Goal: Transaction & Acquisition: Obtain resource

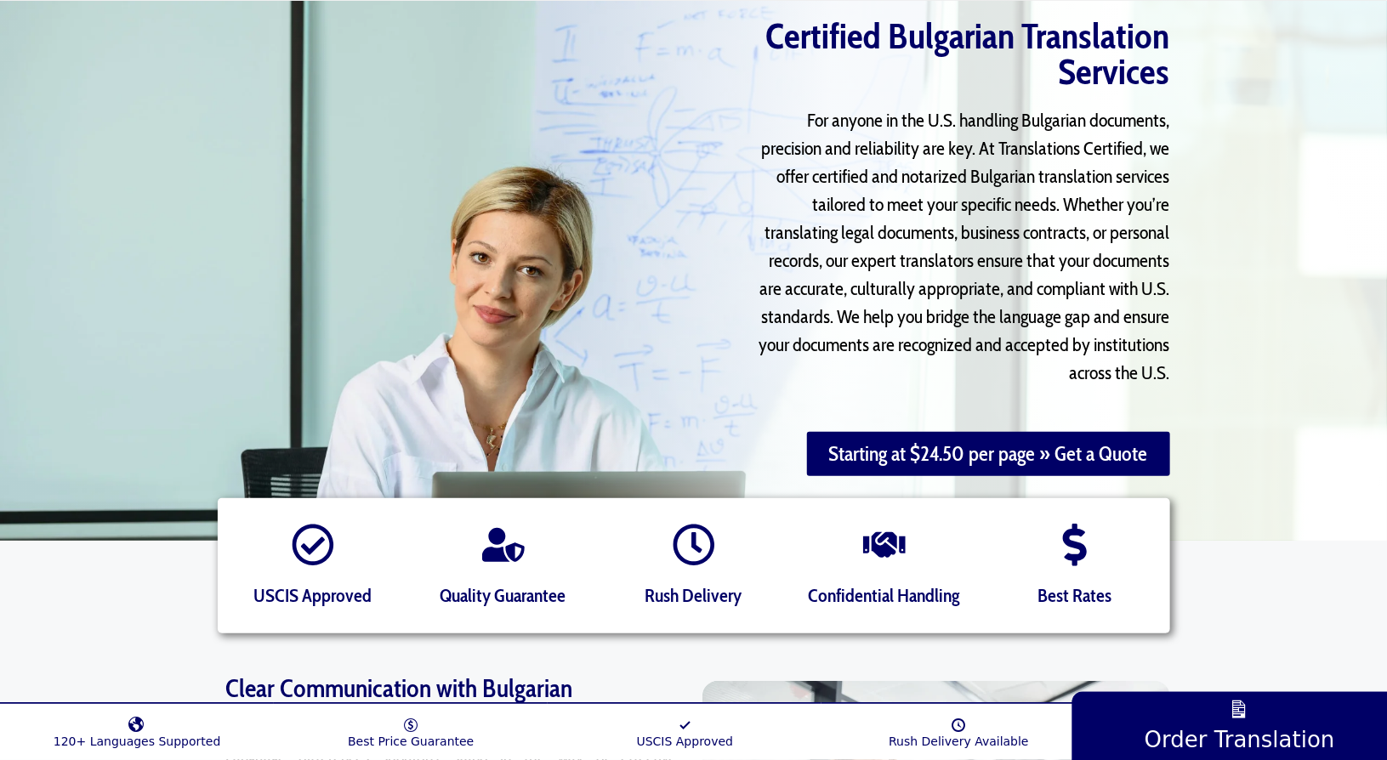
scroll to position [85, 0]
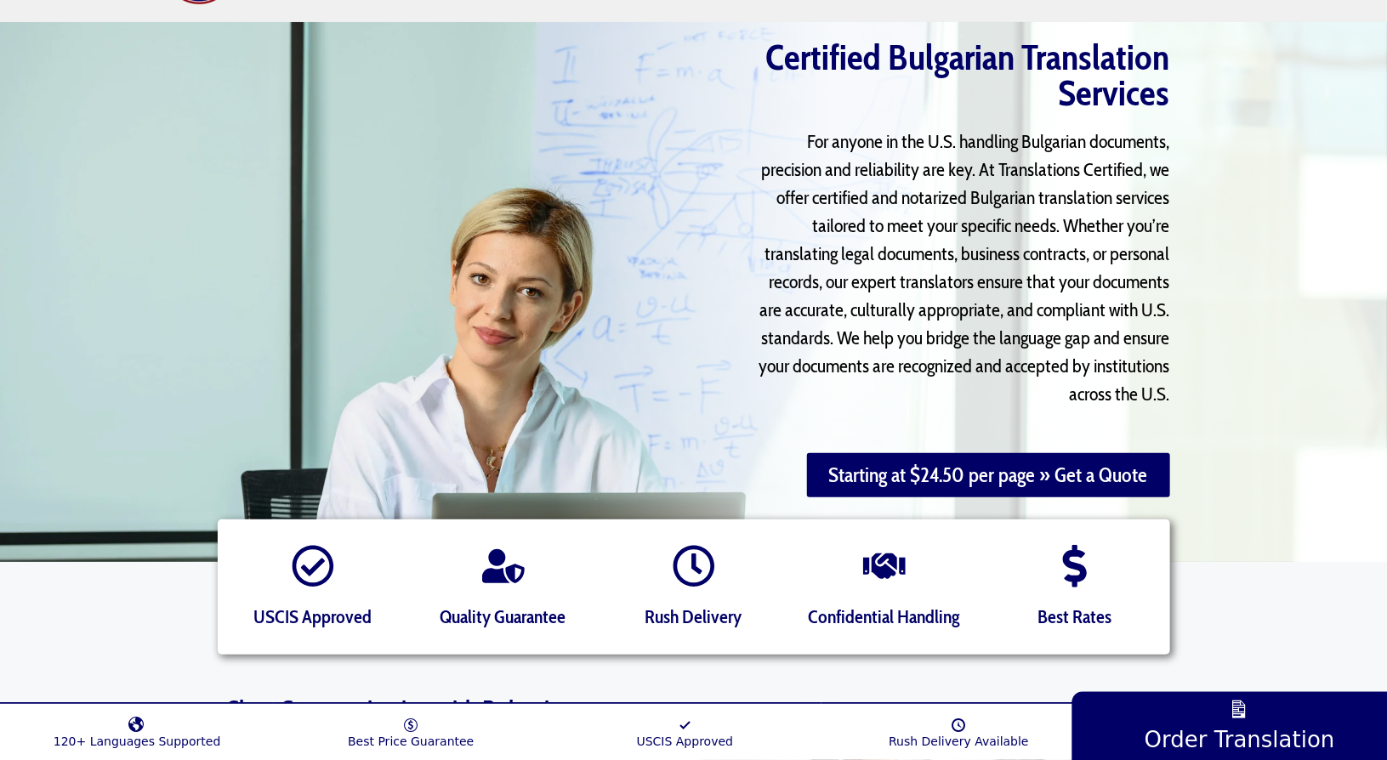
click at [1019, 149] on p "For anyone in the U.S. handling Bulgarian documents, precision and reliability …" at bounding box center [958, 268] width 423 height 281
click at [847, 180] on p "For anyone in the U.S. handling Bulgarian documents, precision and reliability …" at bounding box center [958, 268] width 423 height 281
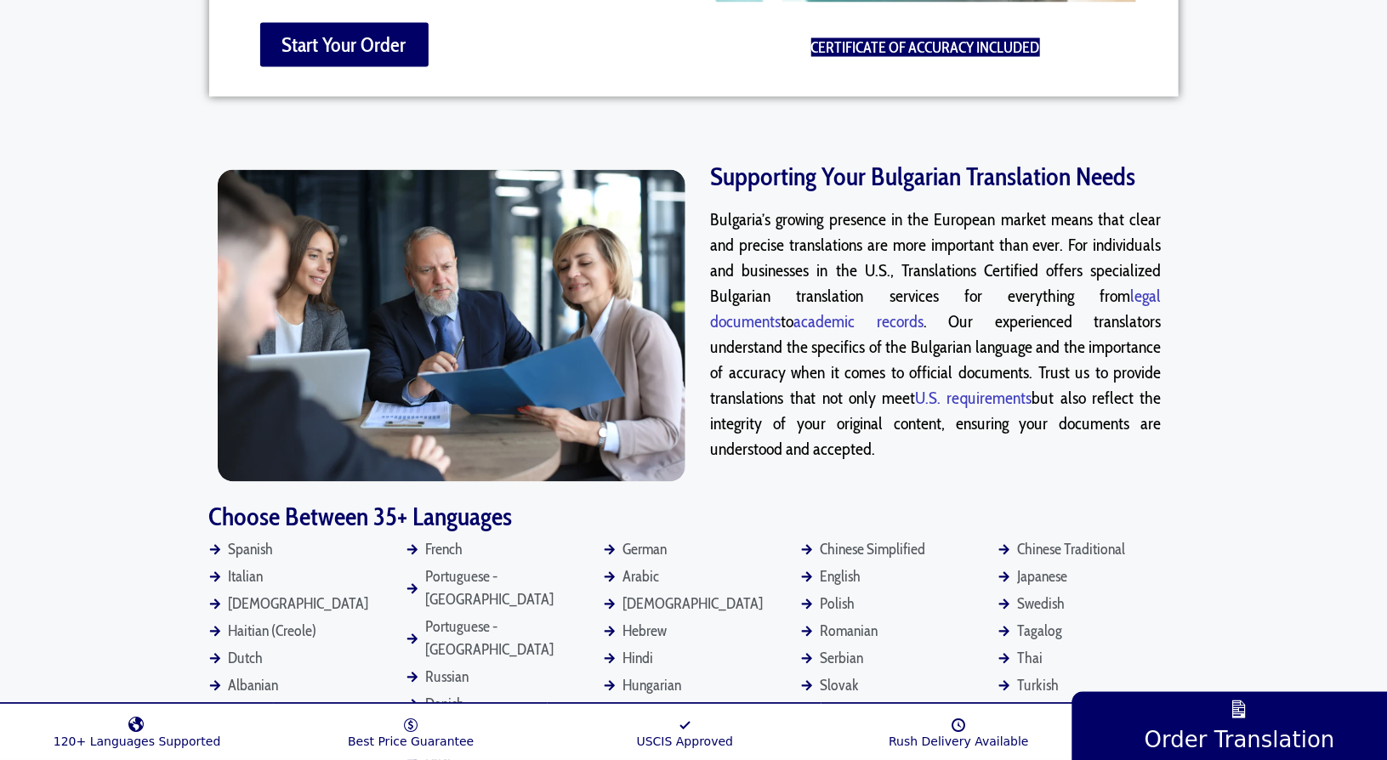
scroll to position [1446, 0]
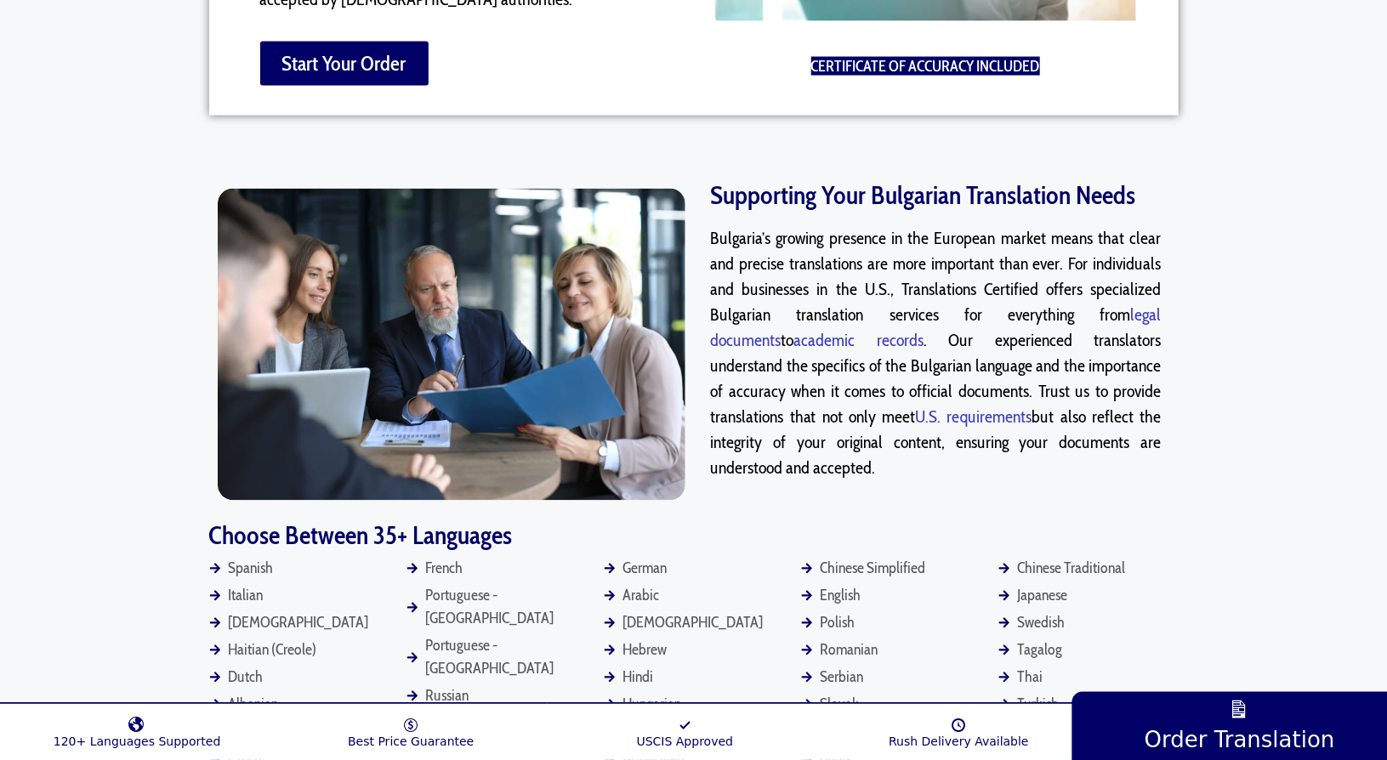
click at [977, 415] on p "Bulgaria’s growing presence in the European market means that clear and precise…" at bounding box center [936, 353] width 451 height 255
click at [908, 451] on p "Bulgaria’s growing presence in the European market means that clear and precise…" at bounding box center [936, 353] width 451 height 255
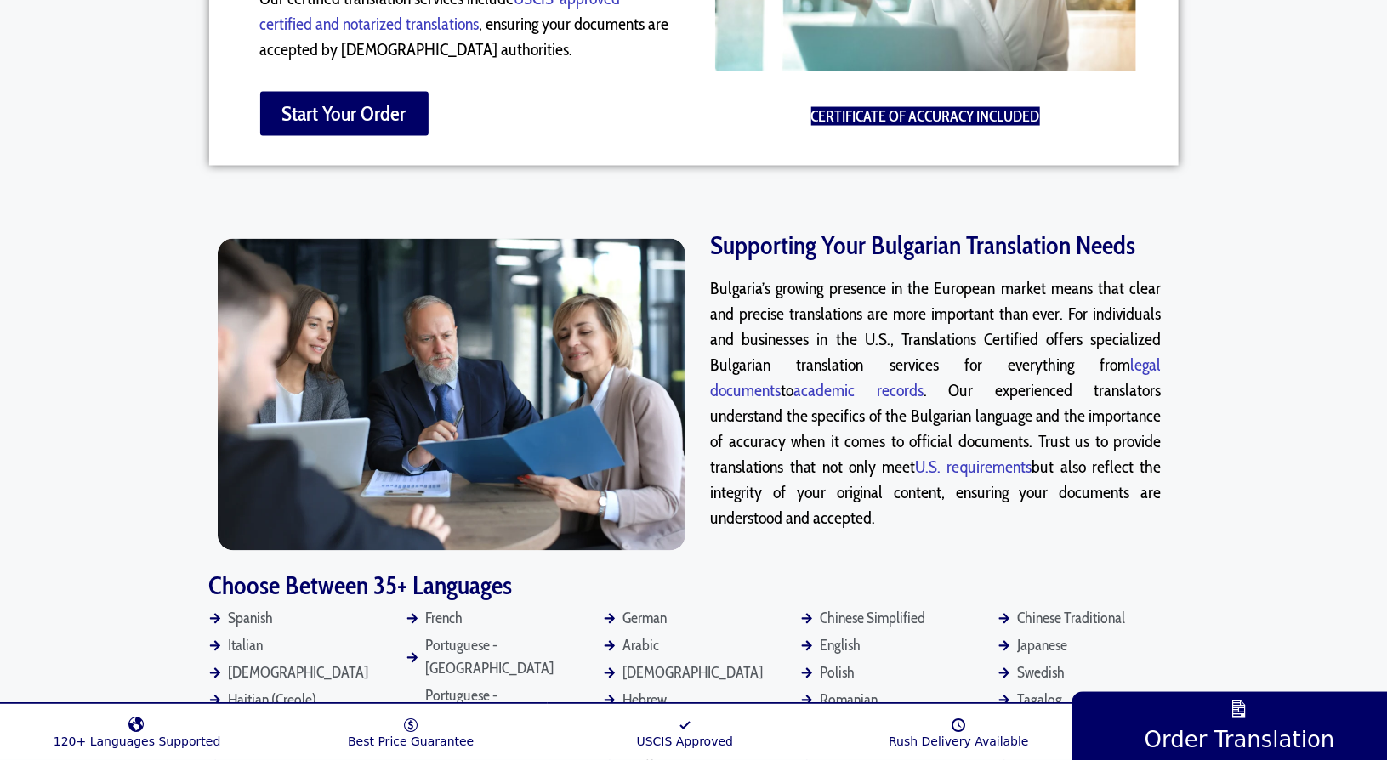
scroll to position [1361, 0]
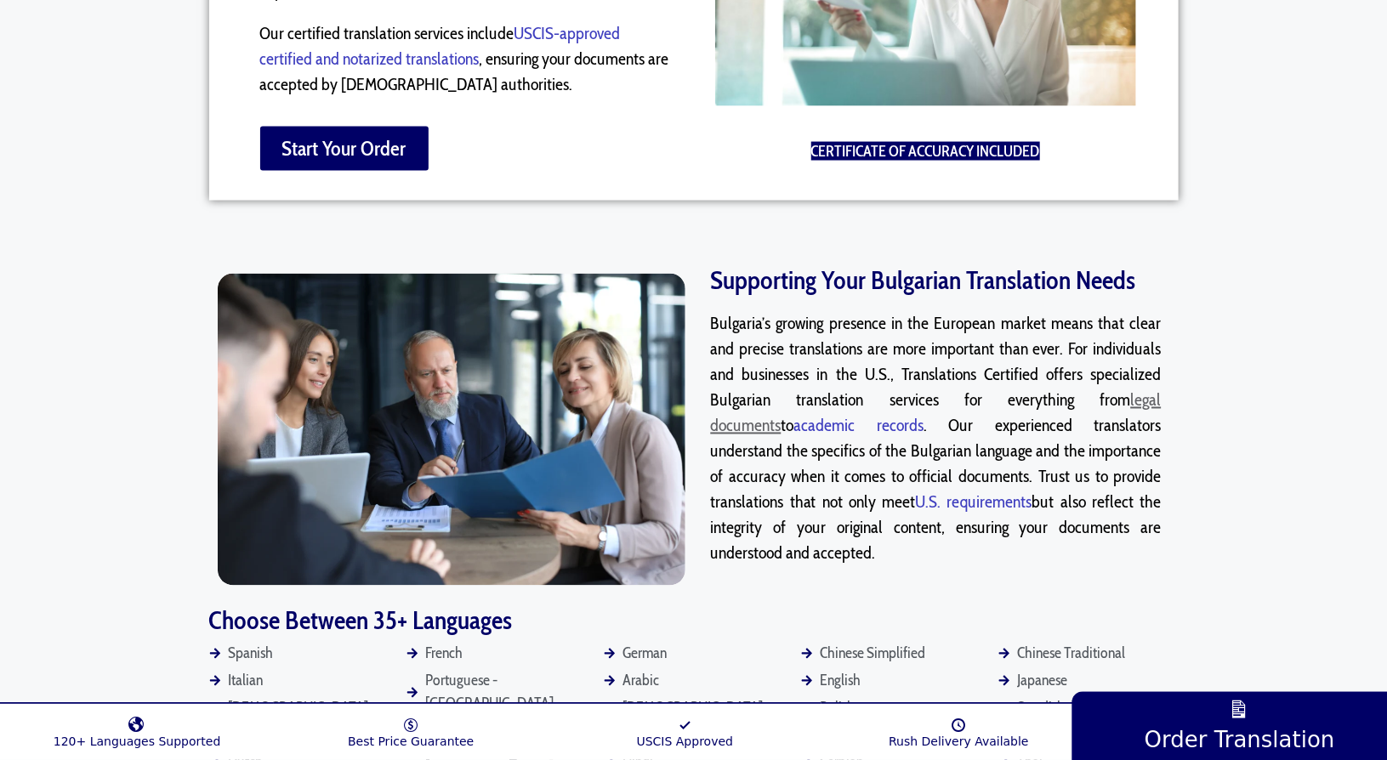
click at [1107, 392] on link "legal documents" at bounding box center [936, 413] width 451 height 46
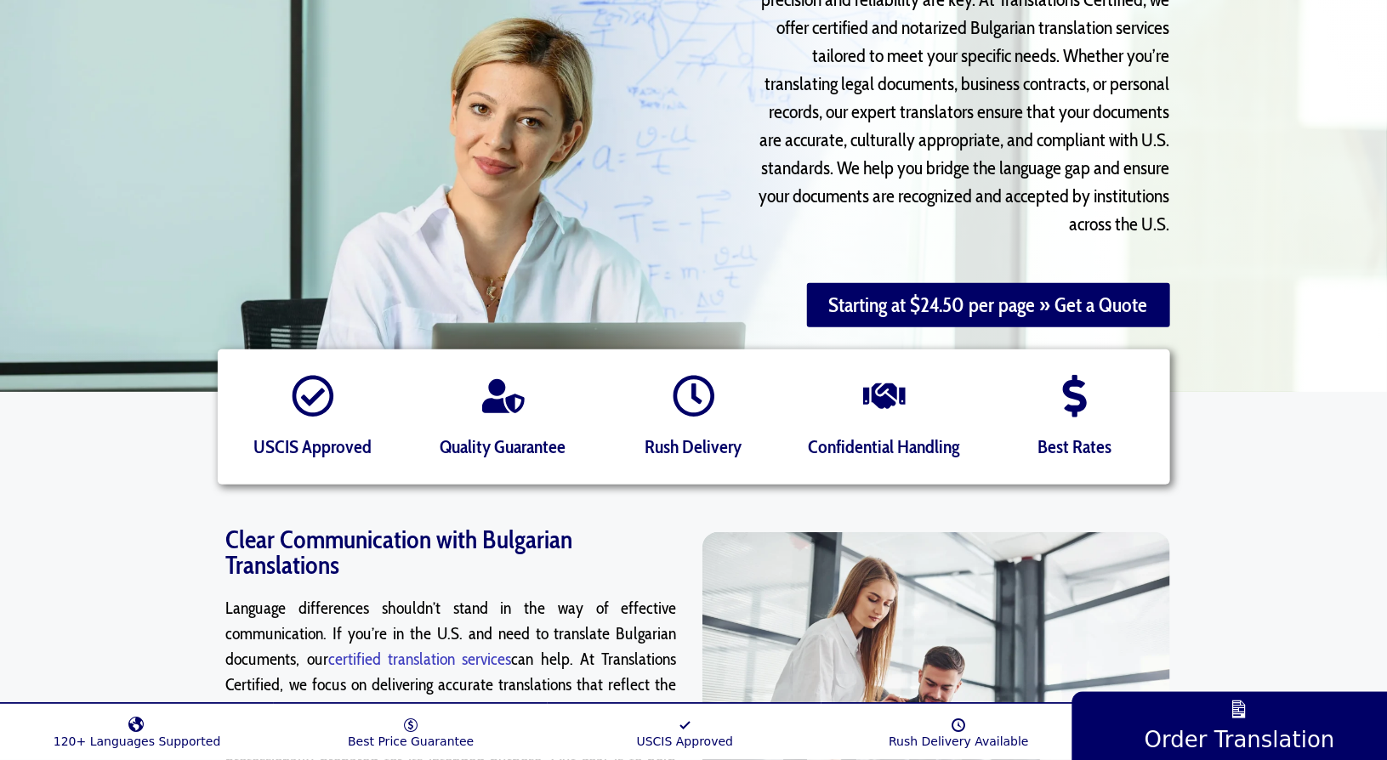
scroll to position [0, 0]
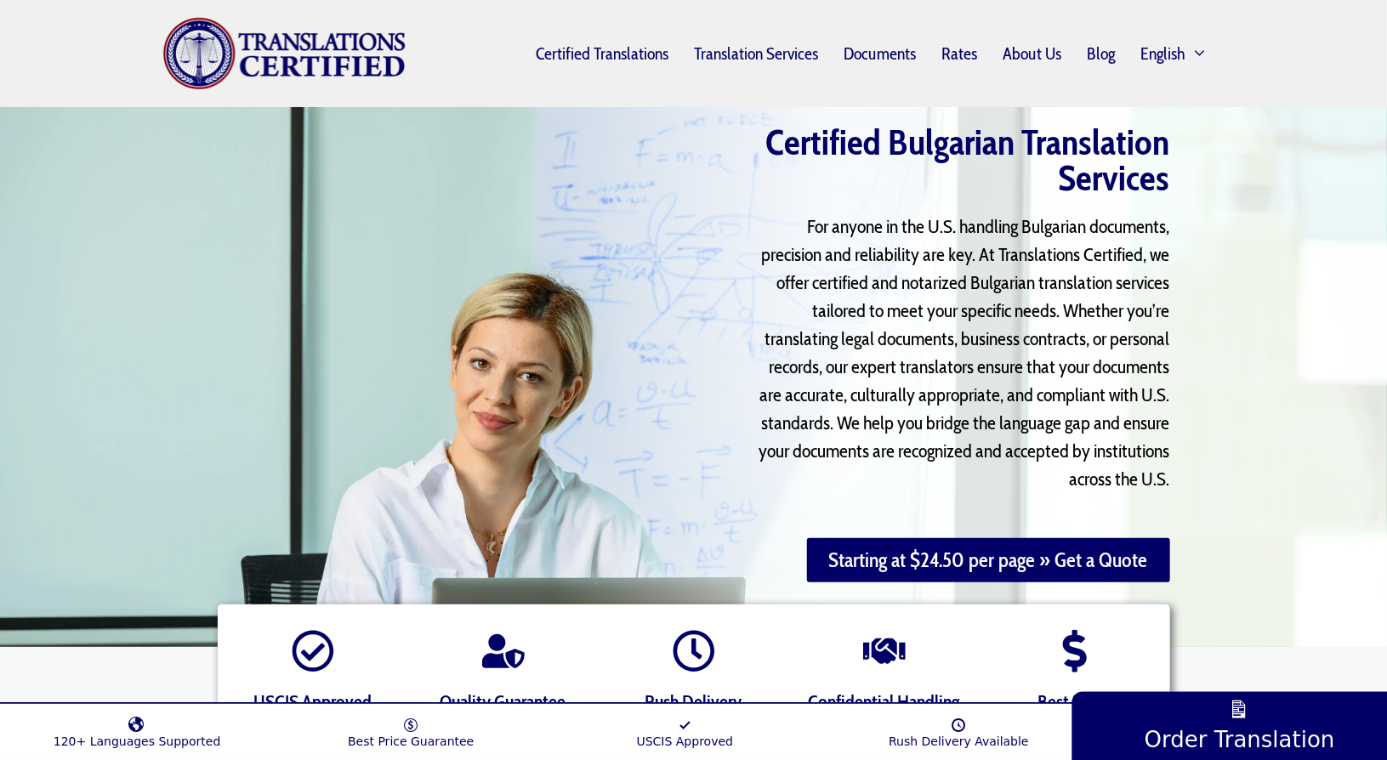
click at [1169, 191] on h1 "Certified Bulgarian Translation Services" at bounding box center [945, 159] width 448 height 71
click at [989, 218] on p "For anyone in the U.S. handling Bulgarian documents, precision and reliability …" at bounding box center [958, 353] width 423 height 281
click at [863, 240] on p "For anyone in the U.S. handling Bulgarian documents, precision and reliability …" at bounding box center [958, 353] width 423 height 281
drag, startPoint x: 849, startPoint y: 258, endPoint x: 971, endPoint y: 263, distance: 121.7
click at [971, 263] on p "For anyone in the U.S. handling Bulgarian documents, precision and reliability …" at bounding box center [958, 353] width 423 height 281
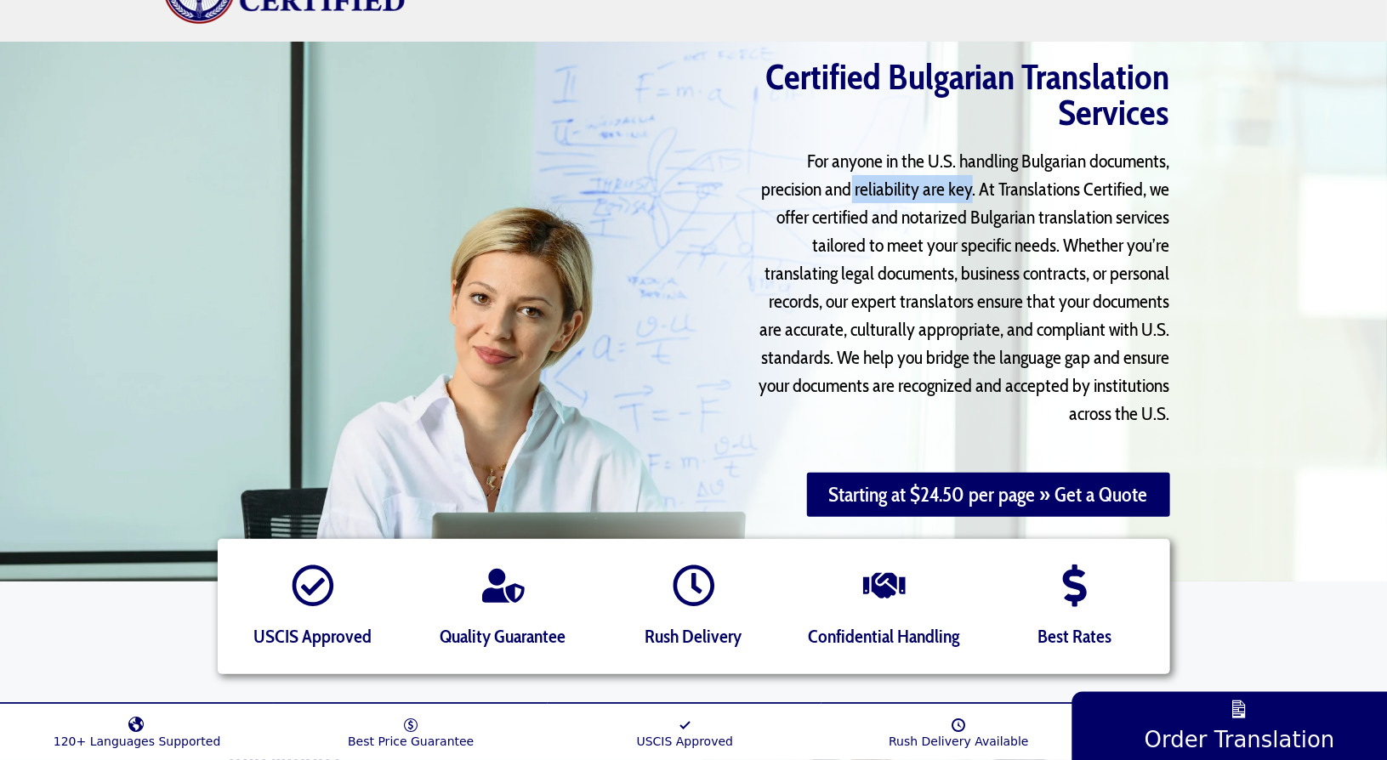
scroll to position [85, 0]
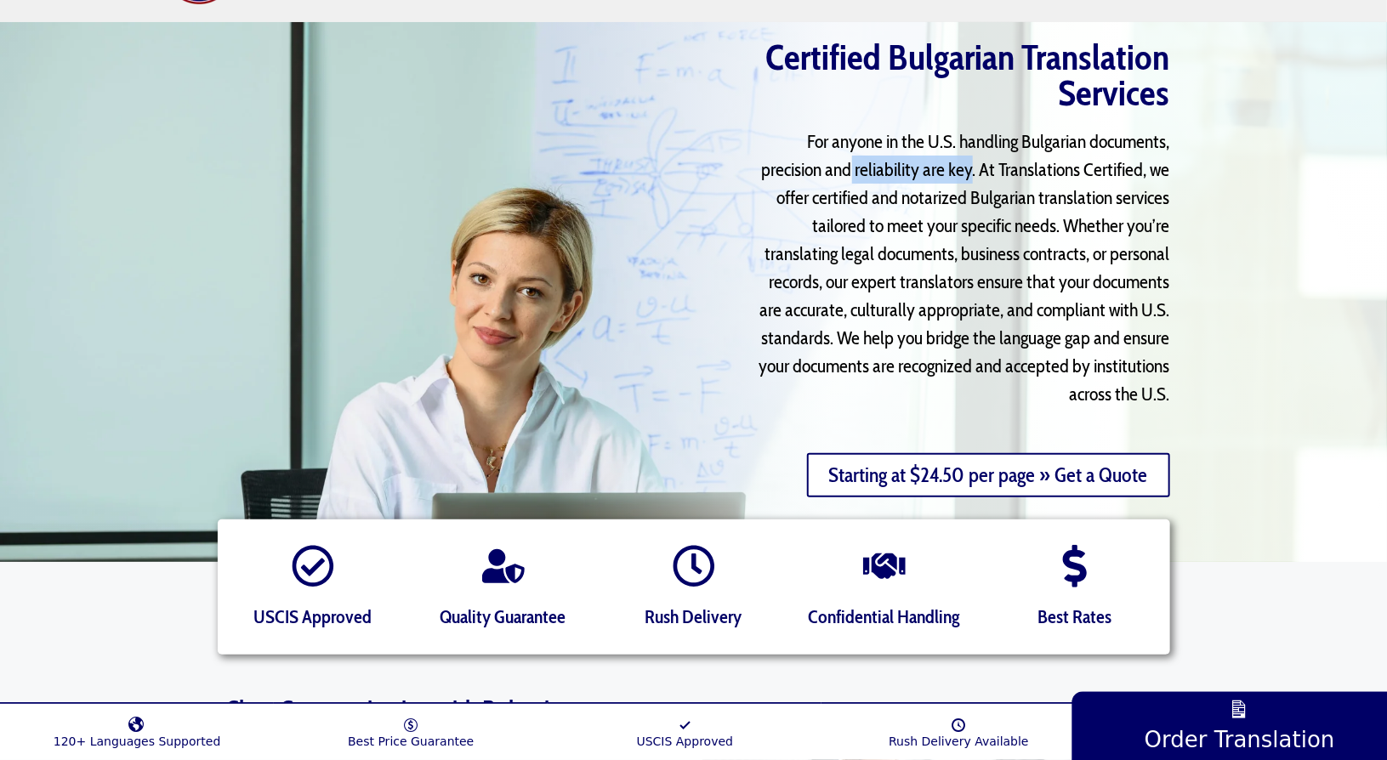
click at [995, 477] on link "Starting at $24.50 per page » Get a Quote" at bounding box center [988, 475] width 363 height 44
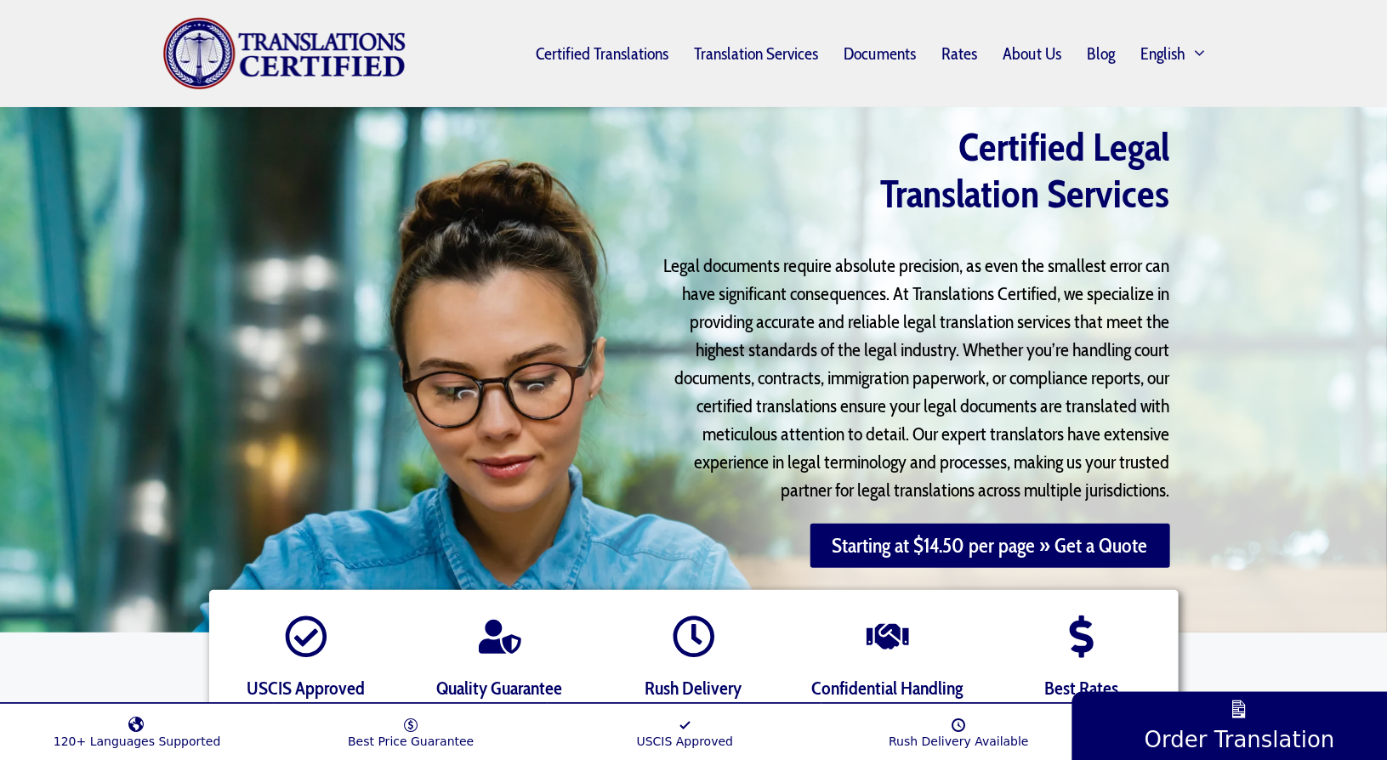
scroll to position [85, 0]
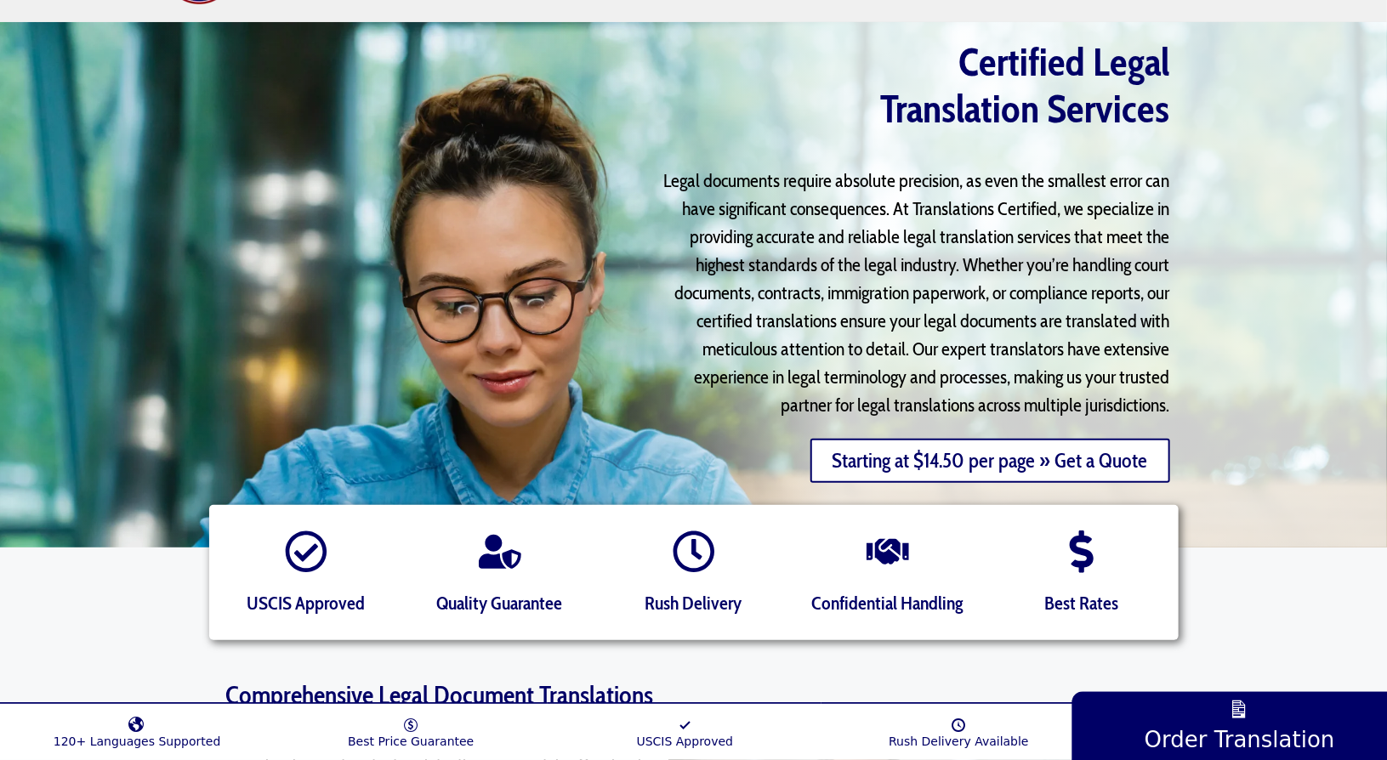
click at [1001, 462] on link "Starting at $14.50 per page » Get a Quote" at bounding box center [991, 461] width 360 height 44
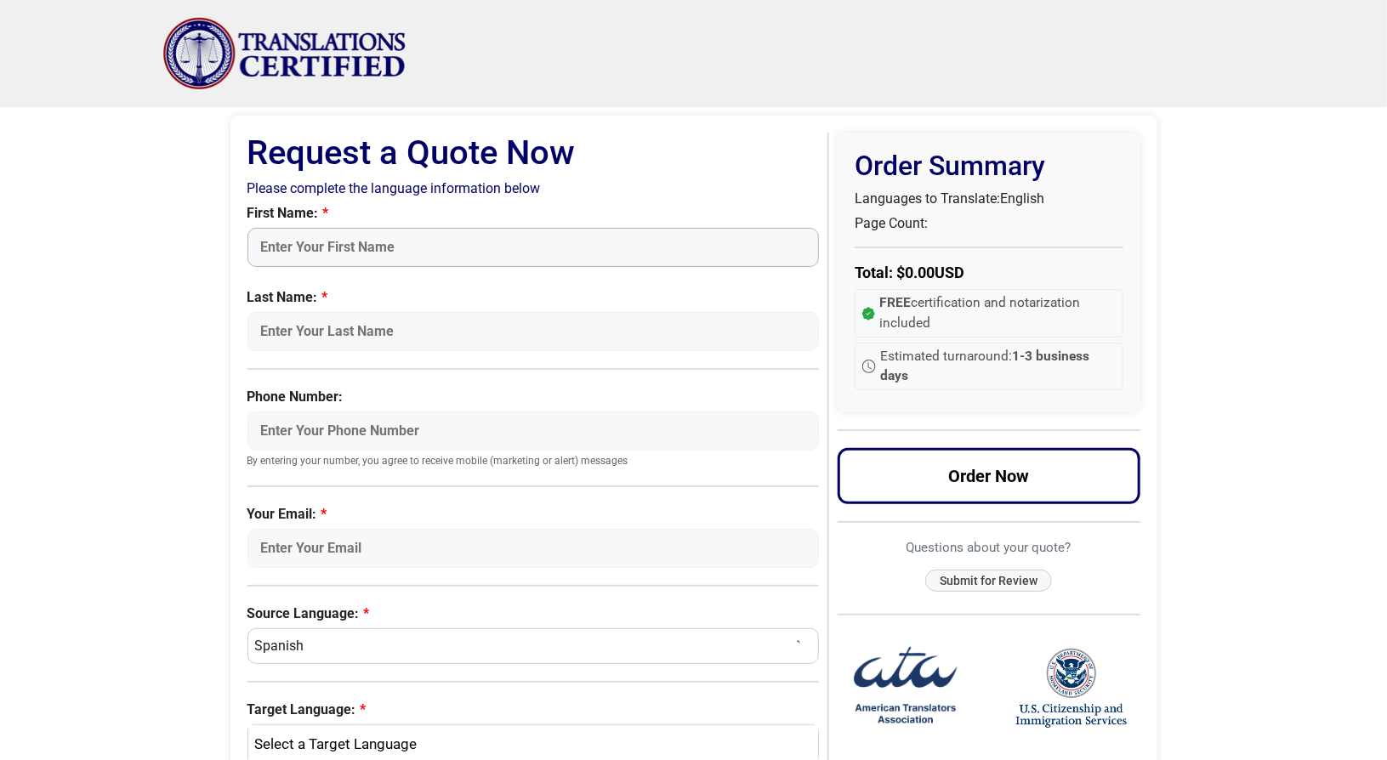
click at [357, 240] on input "First Name:" at bounding box center [534, 247] width 572 height 39
type input "Elitza"
type input "Willson"
type input "9132317490"
type input "elle.willson@t-mobile.com"
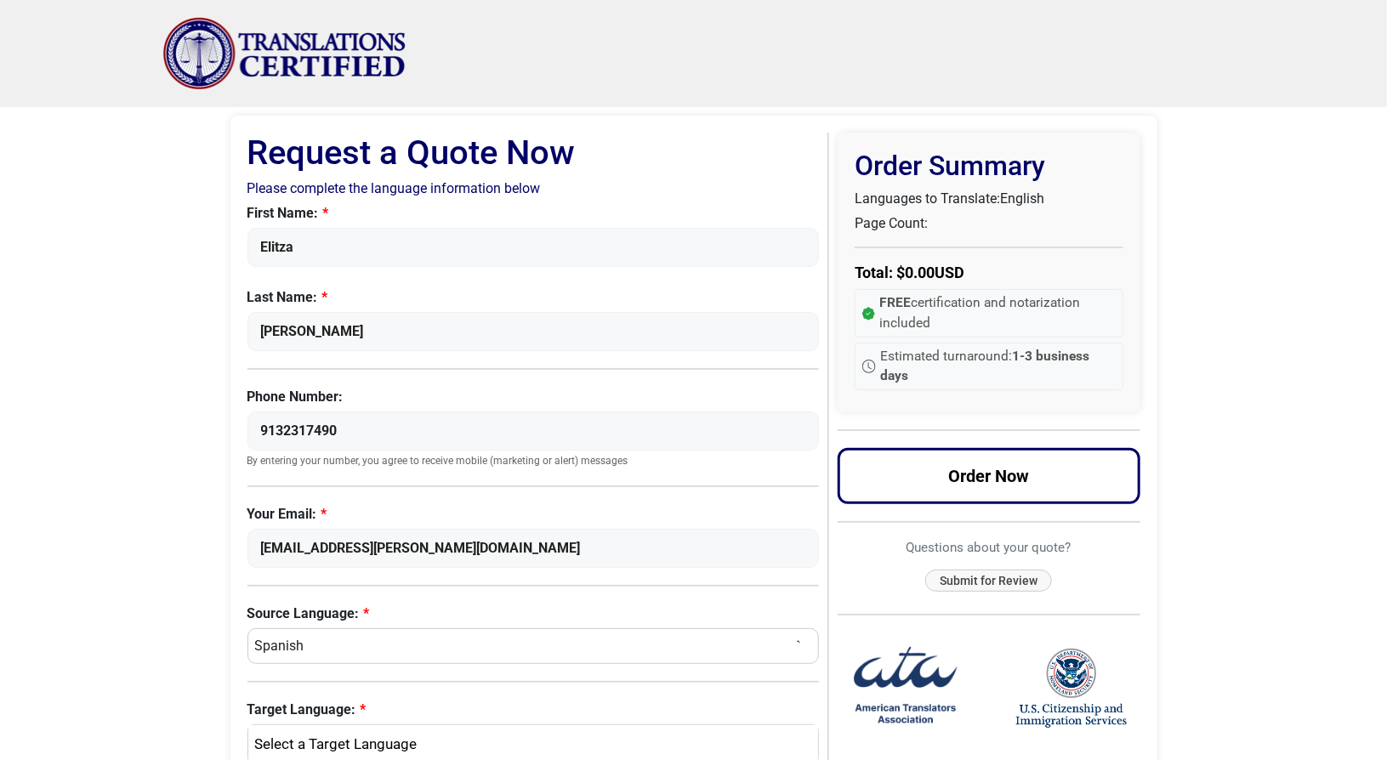
click at [195, 413] on body "Skip to content Menu Menu Certified Translations Translation Services Documents…" at bounding box center [693, 647] width 1387 height 1295
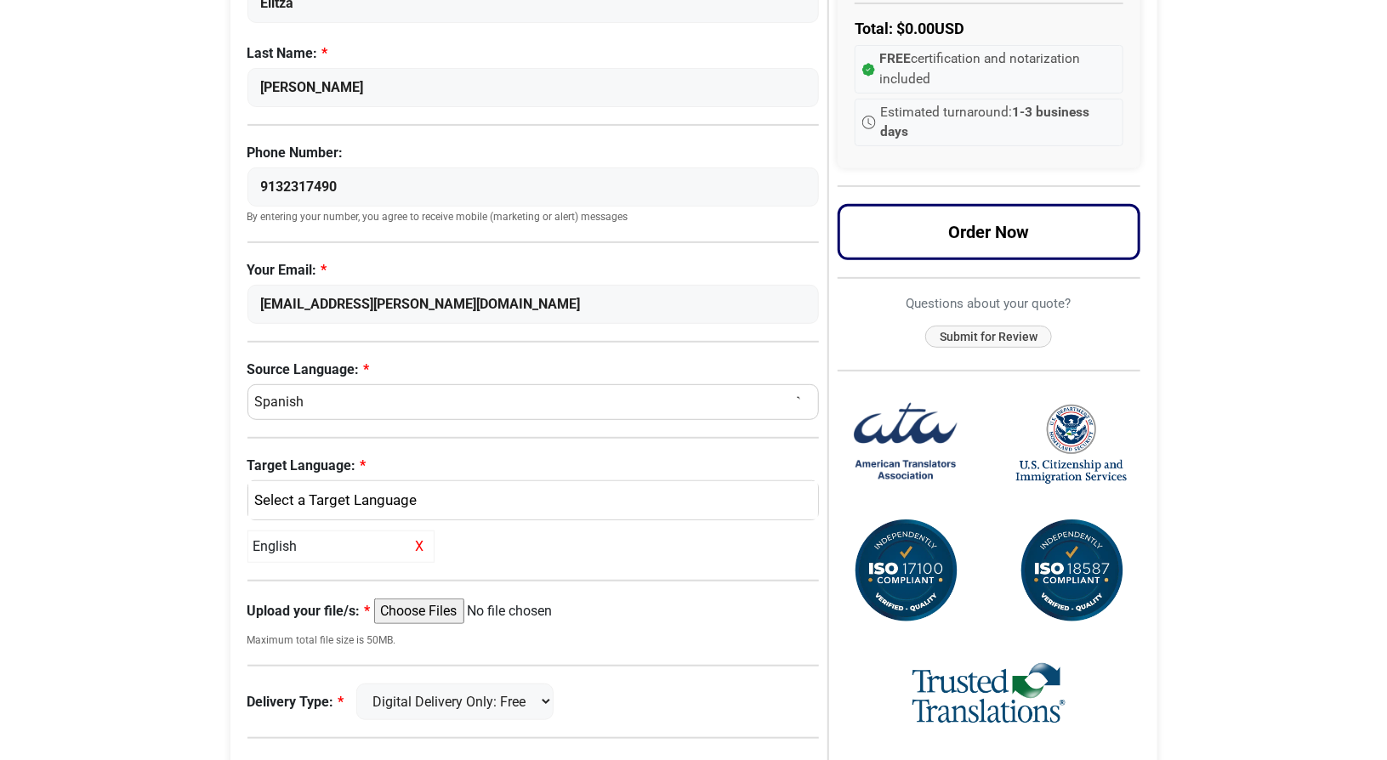
scroll to position [255, 0]
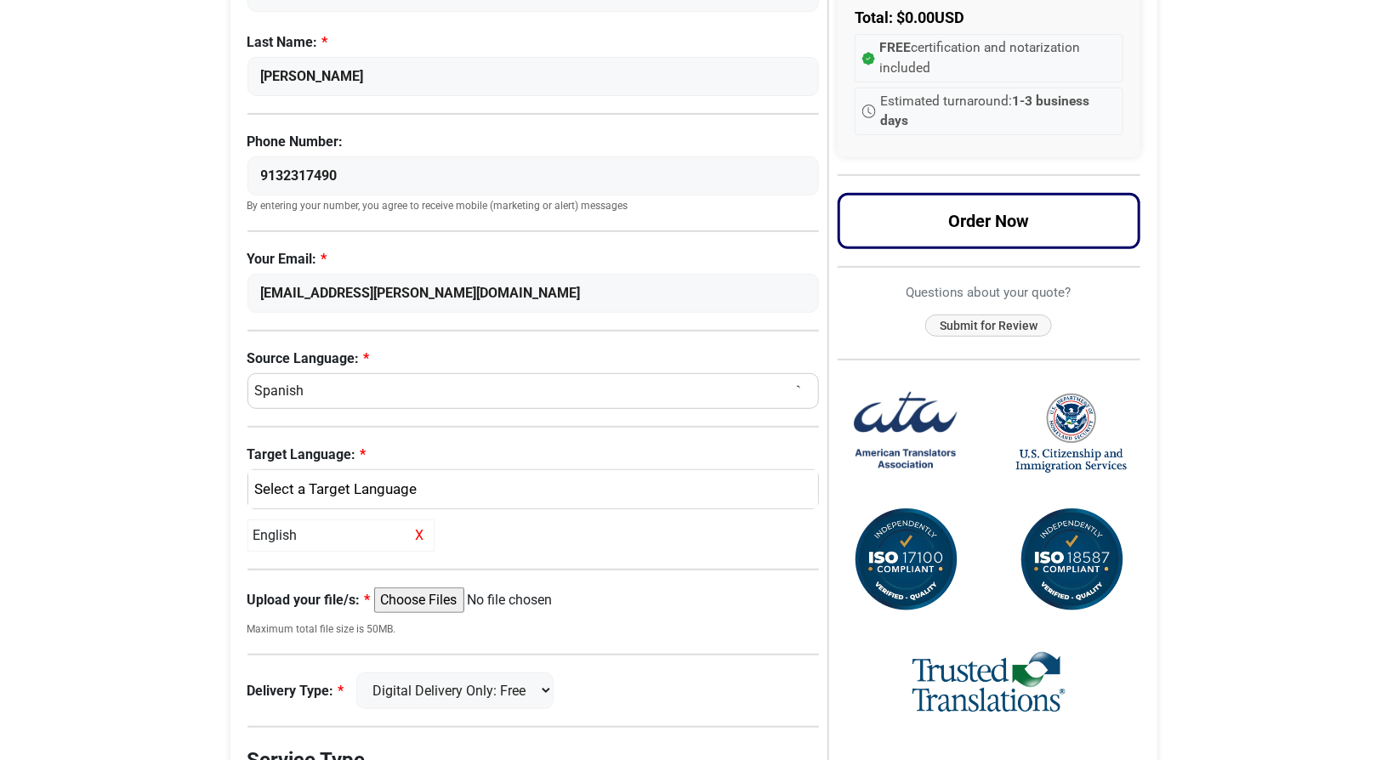
click at [366, 374] on select "Select a Language Afrikaans Albanian Amharic Arabic Armenian Belarusian Bulgari…" at bounding box center [534, 391] width 572 height 36
click at [158, 361] on body "Skip to content Menu Menu Certified Translations Translation Services Documents…" at bounding box center [693, 392] width 1387 height 1295
click at [330, 387] on select "Select a Language Afrikaans Albanian Amharic Arabic Armenian Belarusian Bulgari…" at bounding box center [534, 391] width 572 height 36
select select "English"
click at [248, 373] on select "Select a Language Afrikaans Albanian Amharic Arabic Armenian Belarusian Bulgari…" at bounding box center [534, 391] width 572 height 36
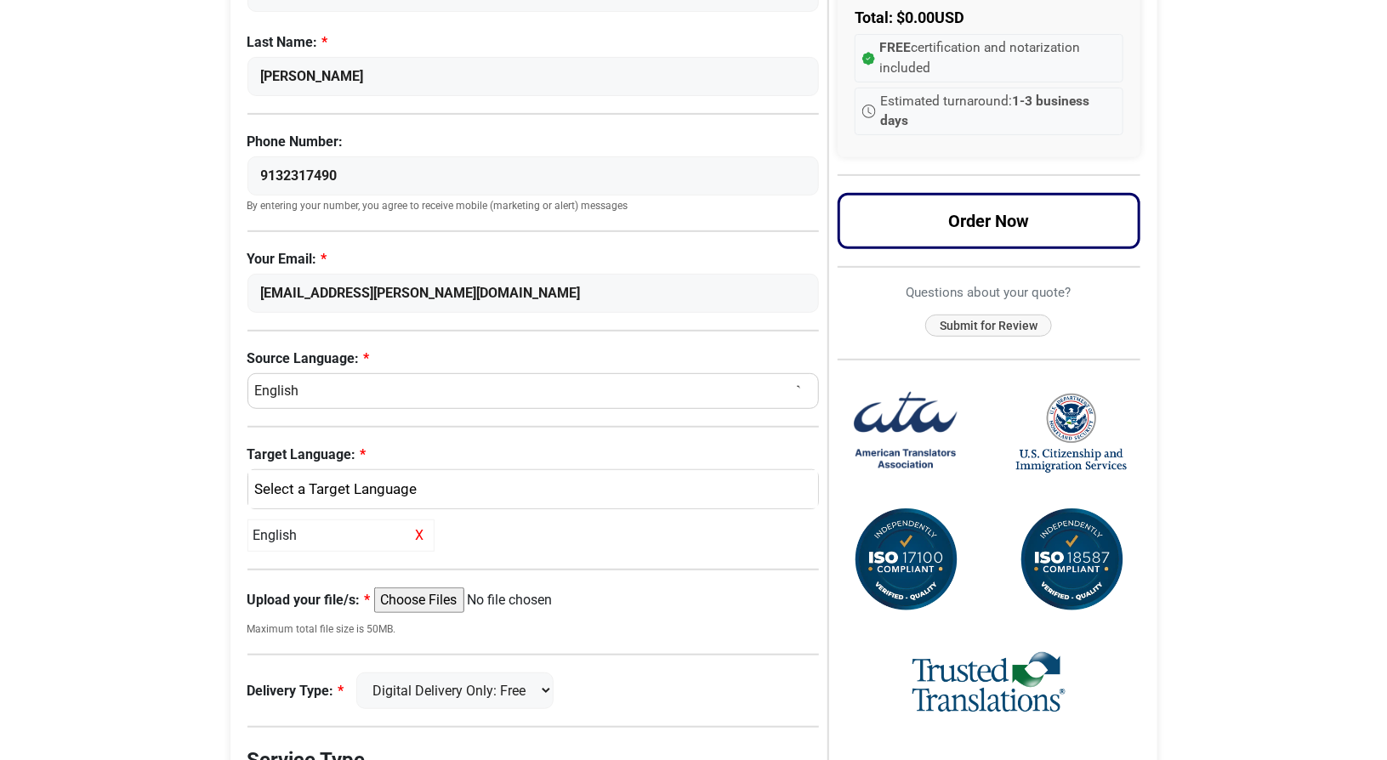
select select
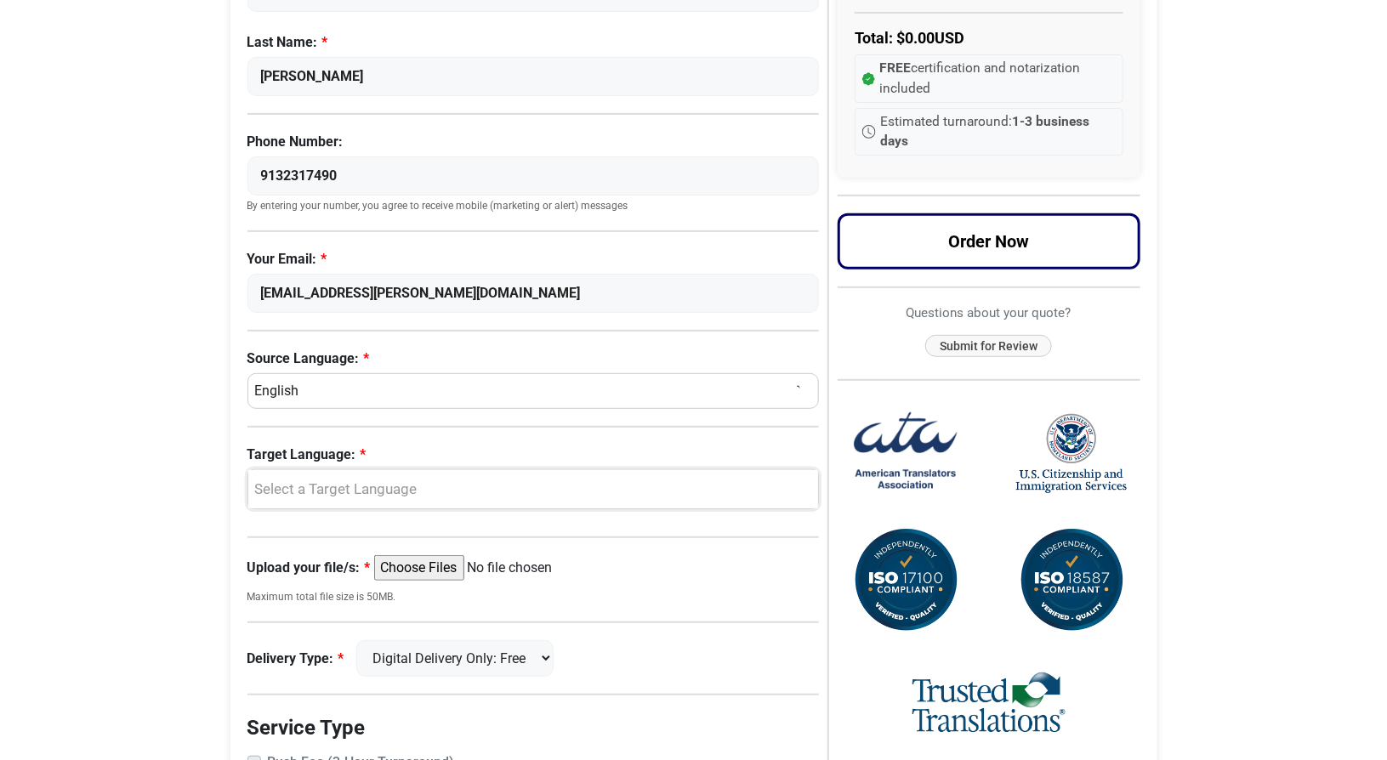
click at [333, 479] on div "Select a Target Language" at bounding box center [529, 490] width 545 height 22
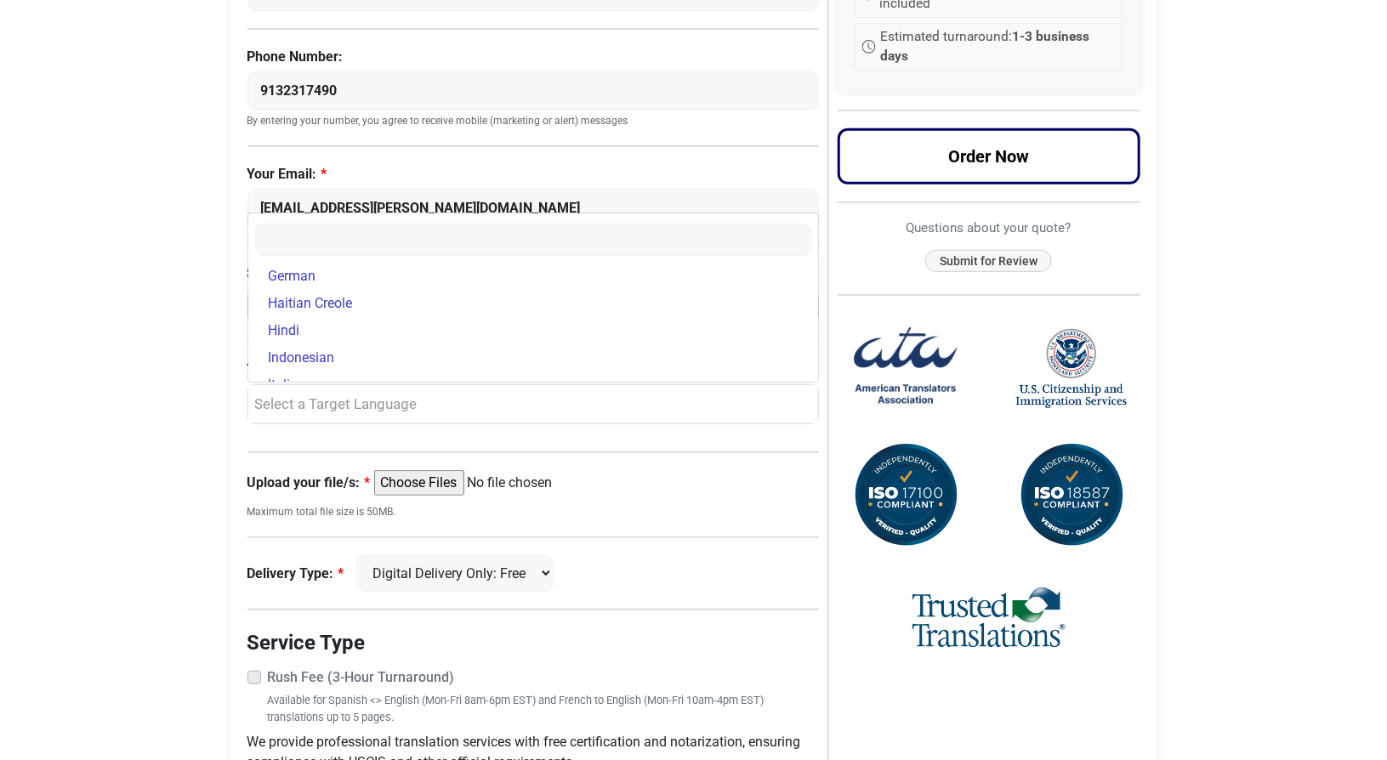
scroll to position [0, 0]
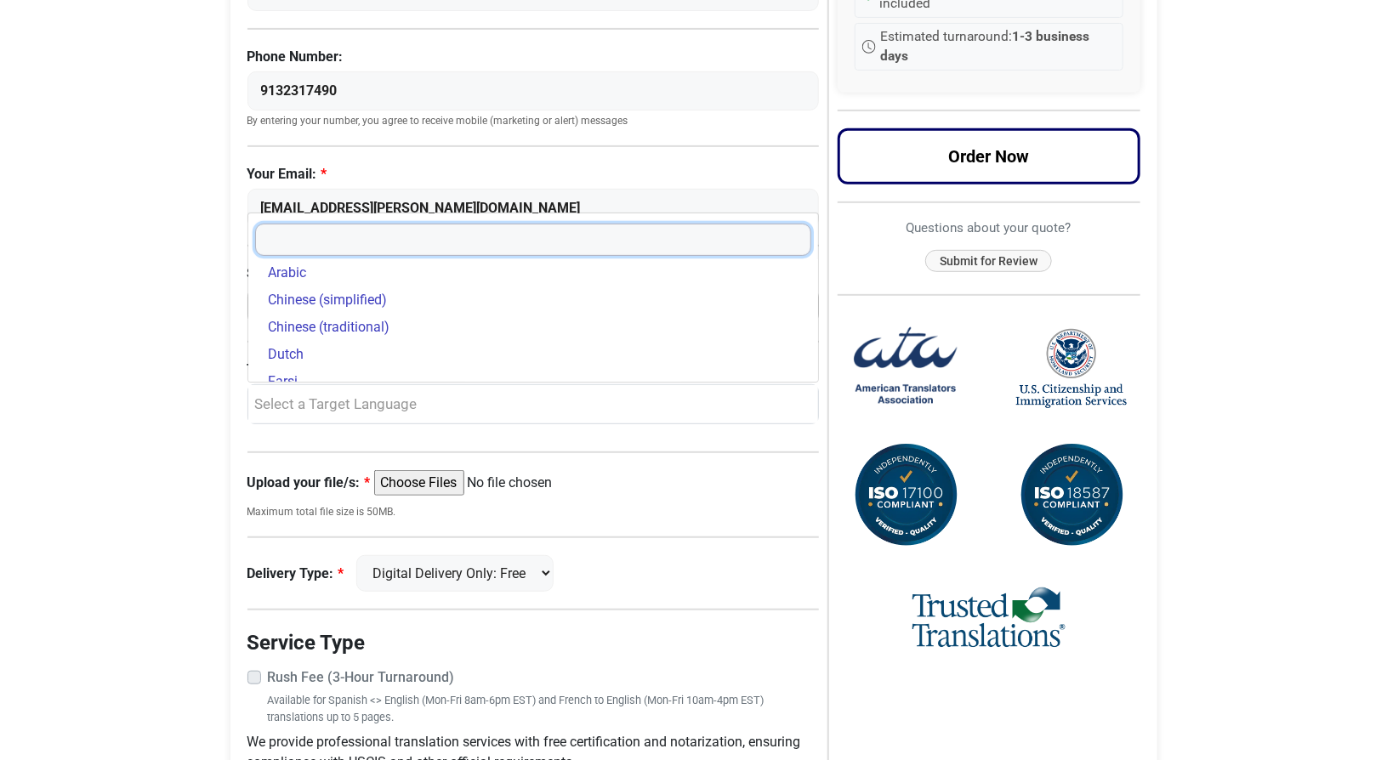
click at [384, 226] on input "Search" at bounding box center [533, 240] width 557 height 32
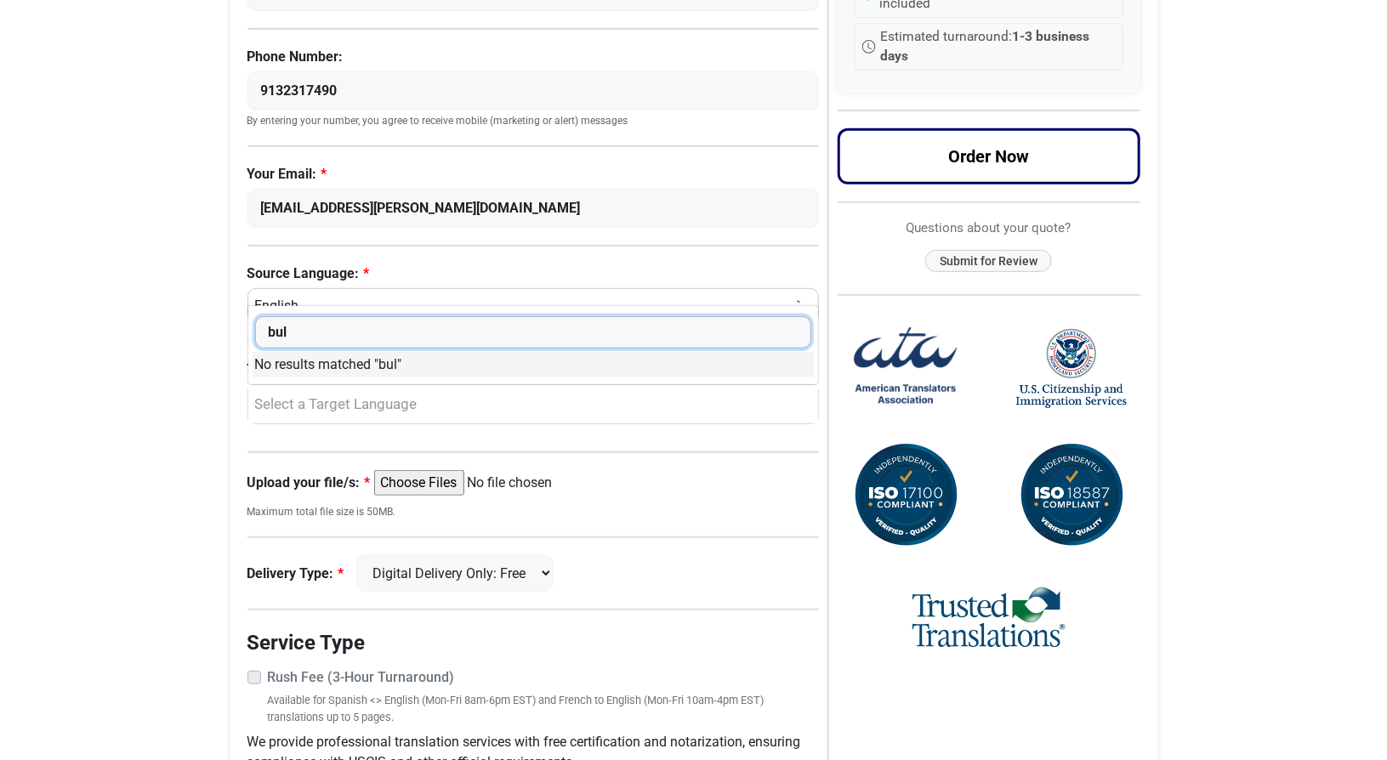
type input "bul"
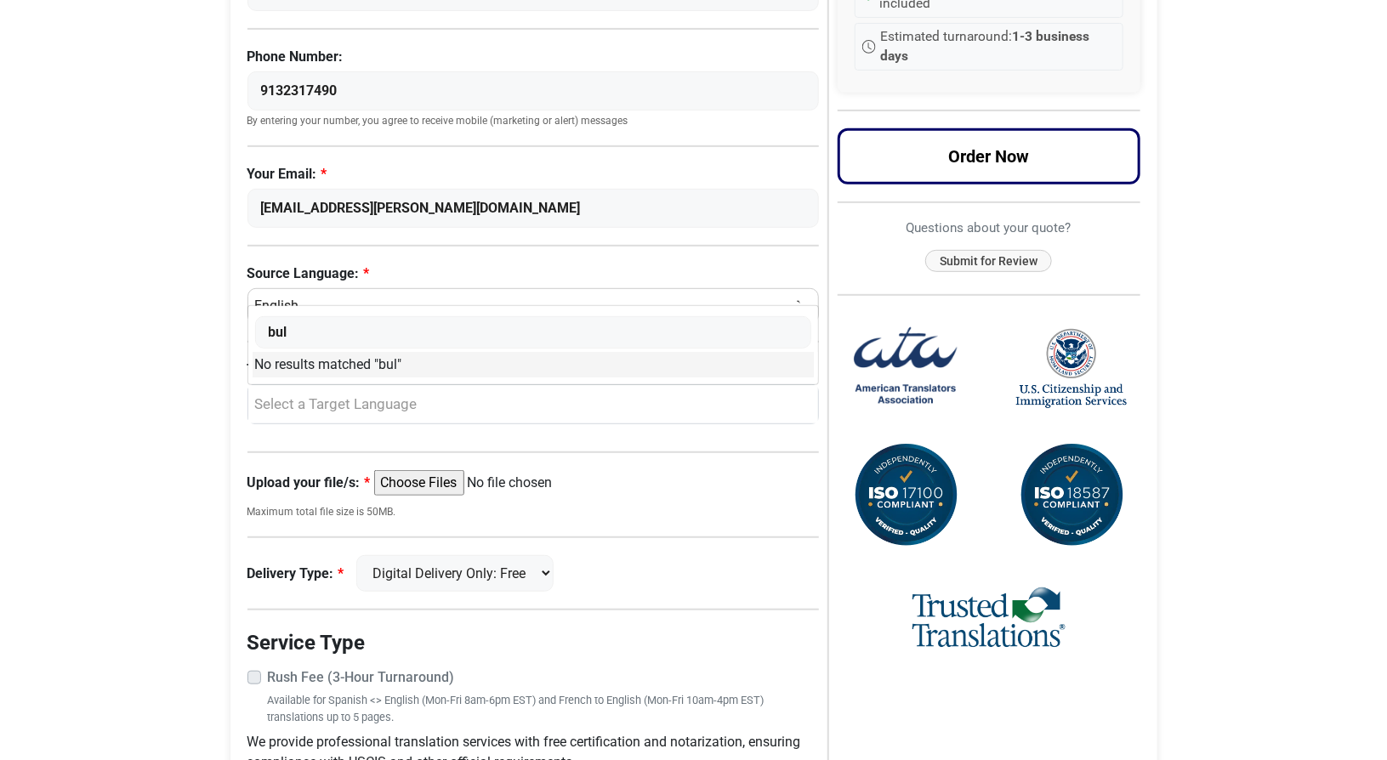
click at [181, 358] on body "Skip to content Menu Menu Certified Translations Translation Services Documents…" at bounding box center [693, 291] width 1387 height 1263
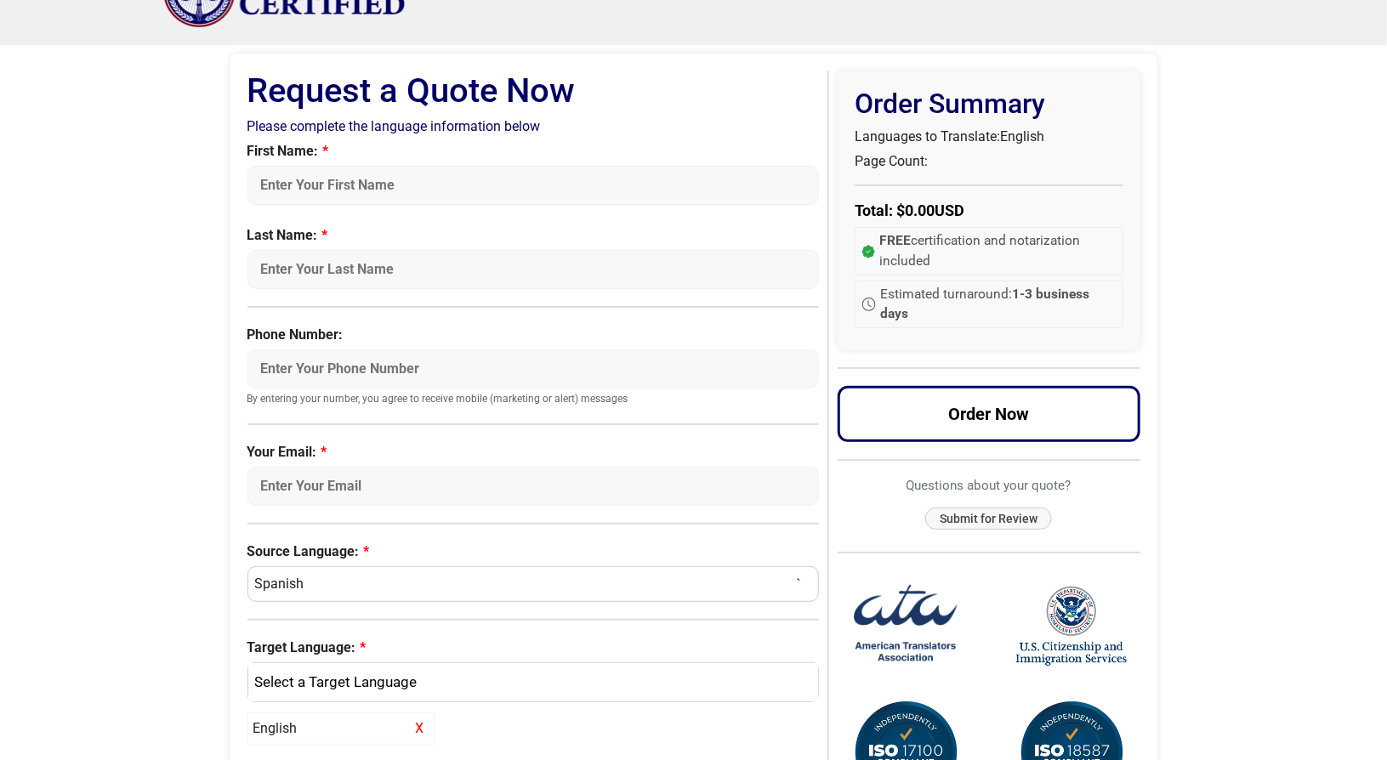
scroll to position [85, 0]
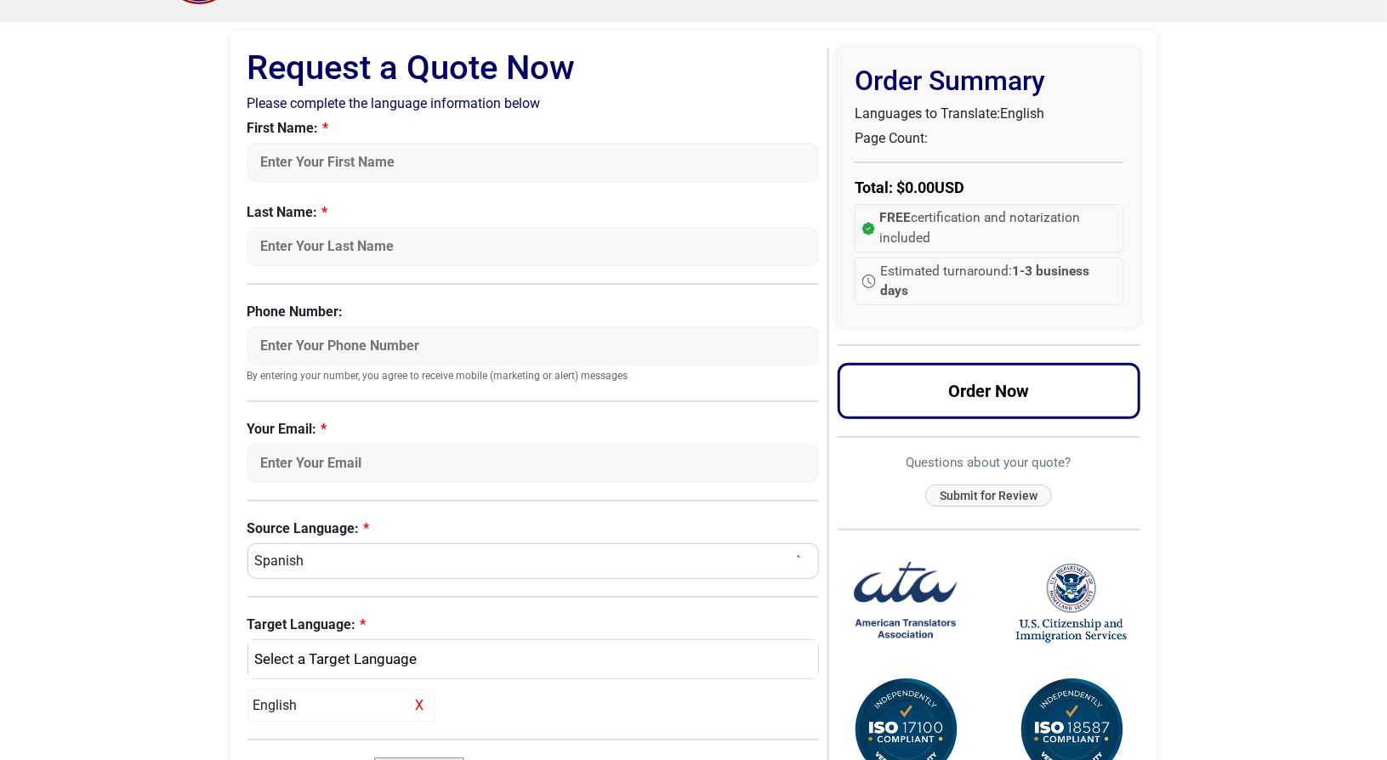
click at [331, 556] on select "Select a Language Afrikaans Albanian Amharic Arabic Armenian Belarusian Bulgari…" at bounding box center [534, 562] width 572 height 36
click at [82, 447] on body "Skip to content Menu Menu Certified Translations Translation Services Documents…" at bounding box center [693, 562] width 1387 height 1295
click at [342, 657] on div "English" at bounding box center [529, 660] width 545 height 22
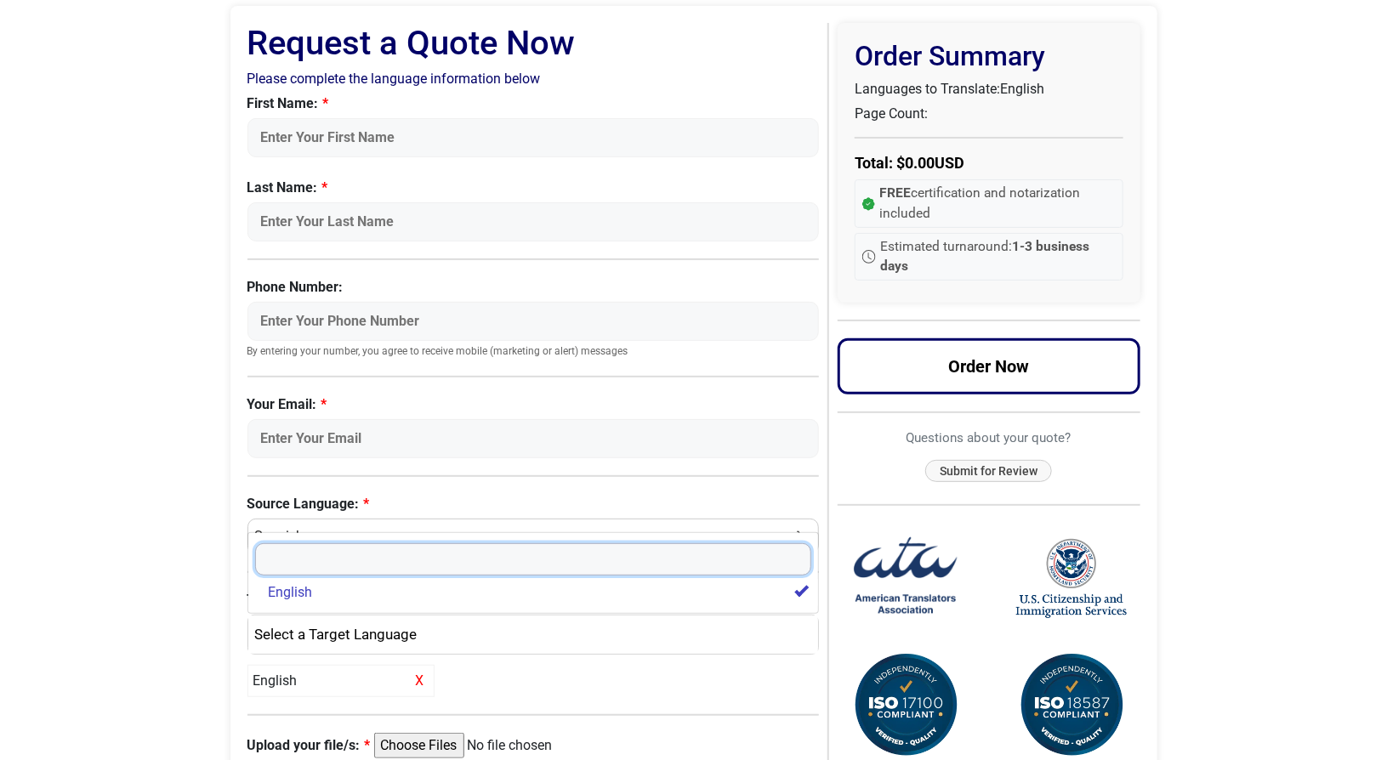
scroll to position [170, 0]
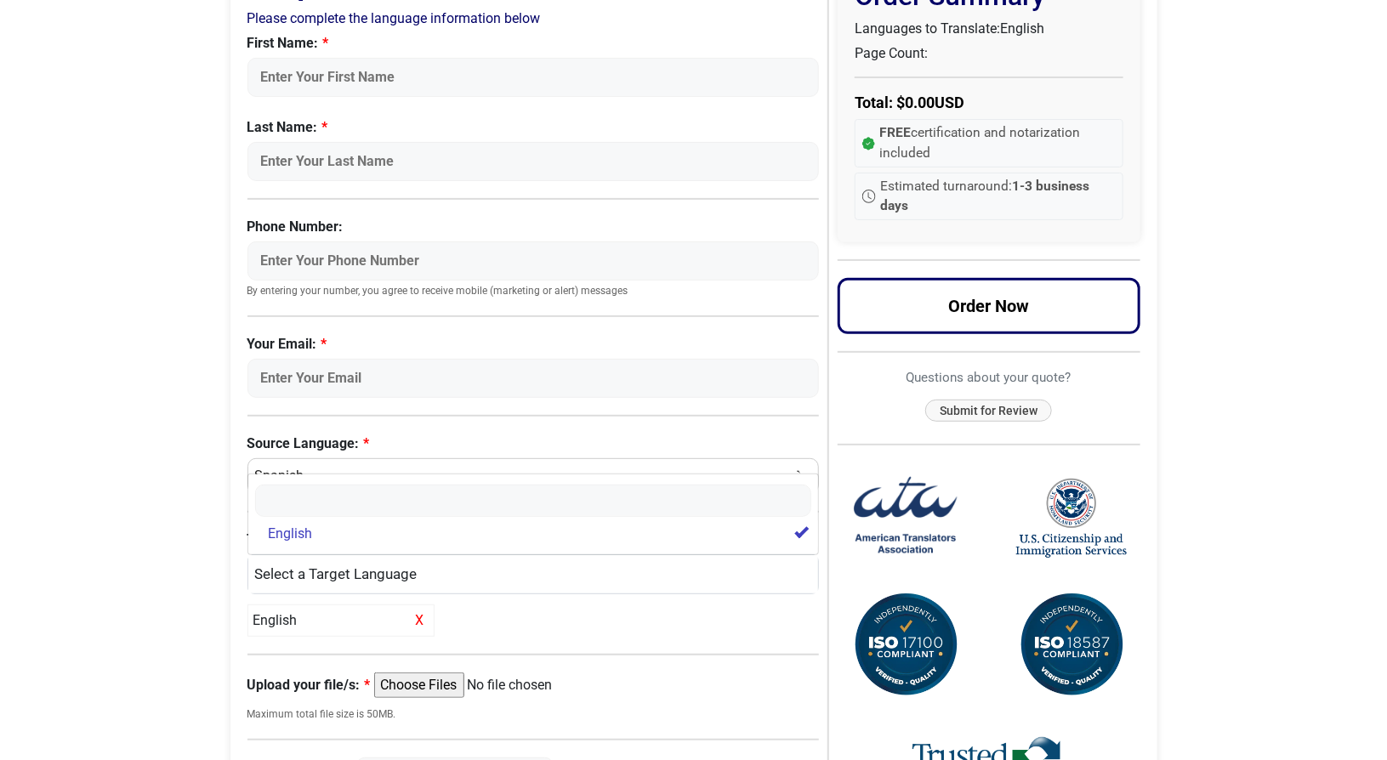
click at [138, 520] on body "Skip to content Menu Menu Certified Translations Translation Services Documents…" at bounding box center [693, 477] width 1387 height 1295
click at [347, 465] on select "Select a Language Afrikaans Albanian Amharic Arabic Armenian Belarusian Bulgari…" at bounding box center [534, 476] width 572 height 36
select select "English"
click at [248, 458] on select "Select a Language Afrikaans Albanian Amharic Arabic Armenian Belarusian Bulgari…" at bounding box center [534, 476] width 572 height 36
select select
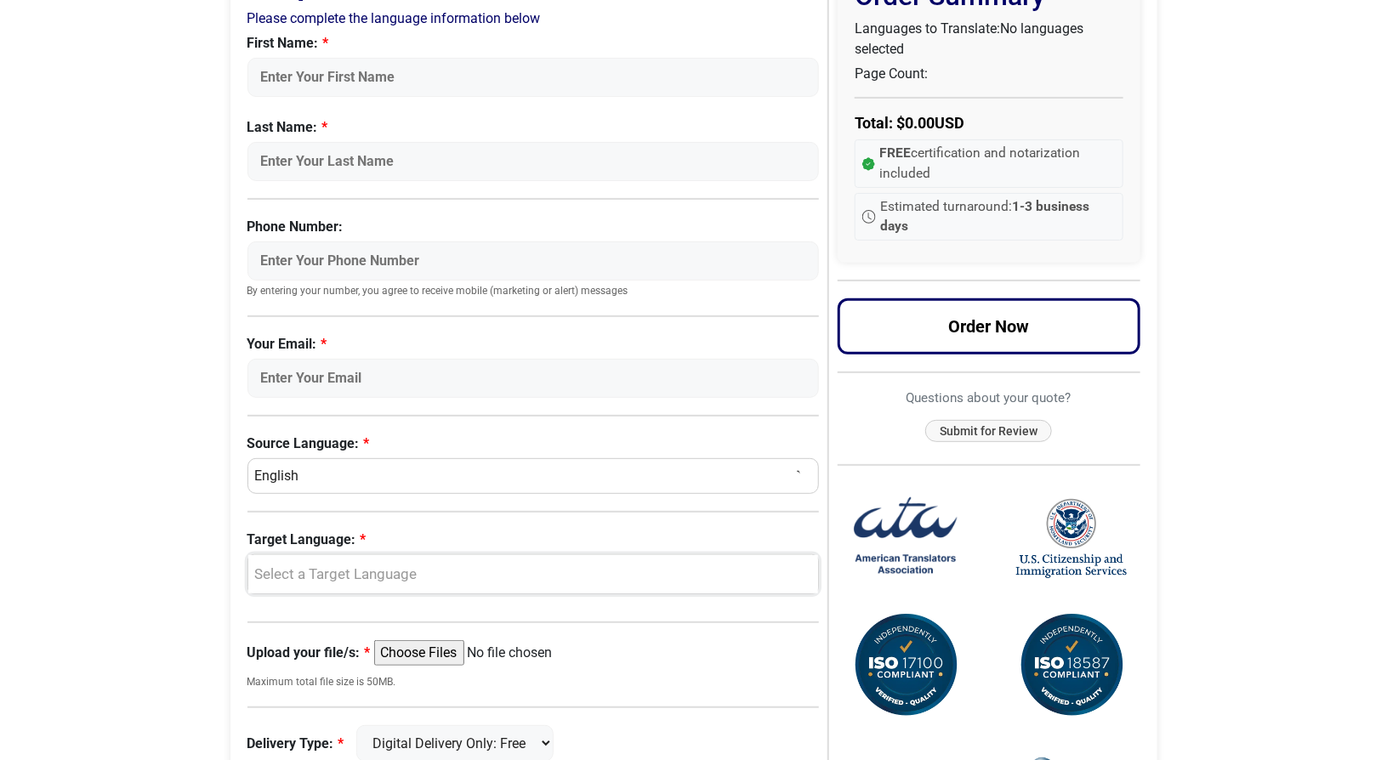
click at [420, 572] on div "Select a Target Language" at bounding box center [529, 575] width 545 height 22
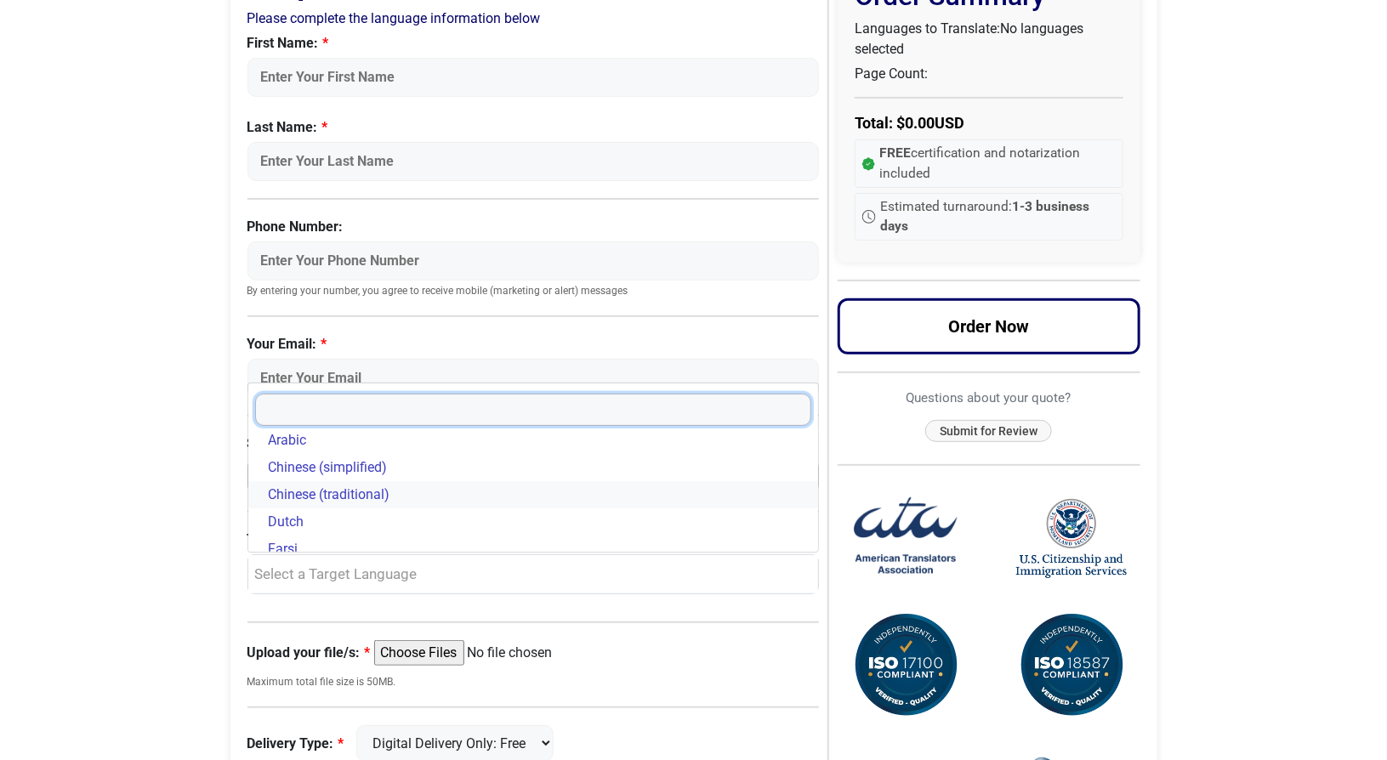
scroll to position [0, 0]
click at [396, 404] on input "Search" at bounding box center [533, 410] width 557 height 32
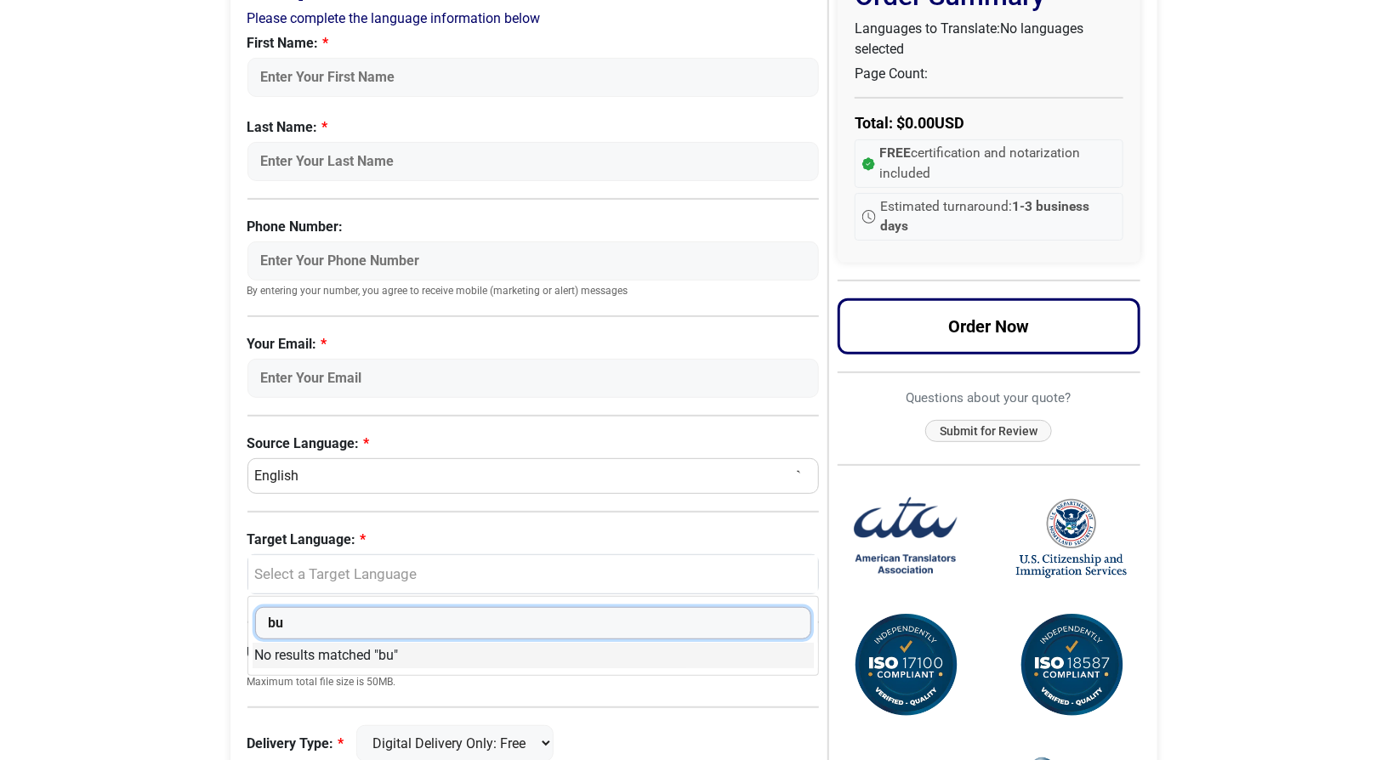
type input "b"
type input "Bulgarian"
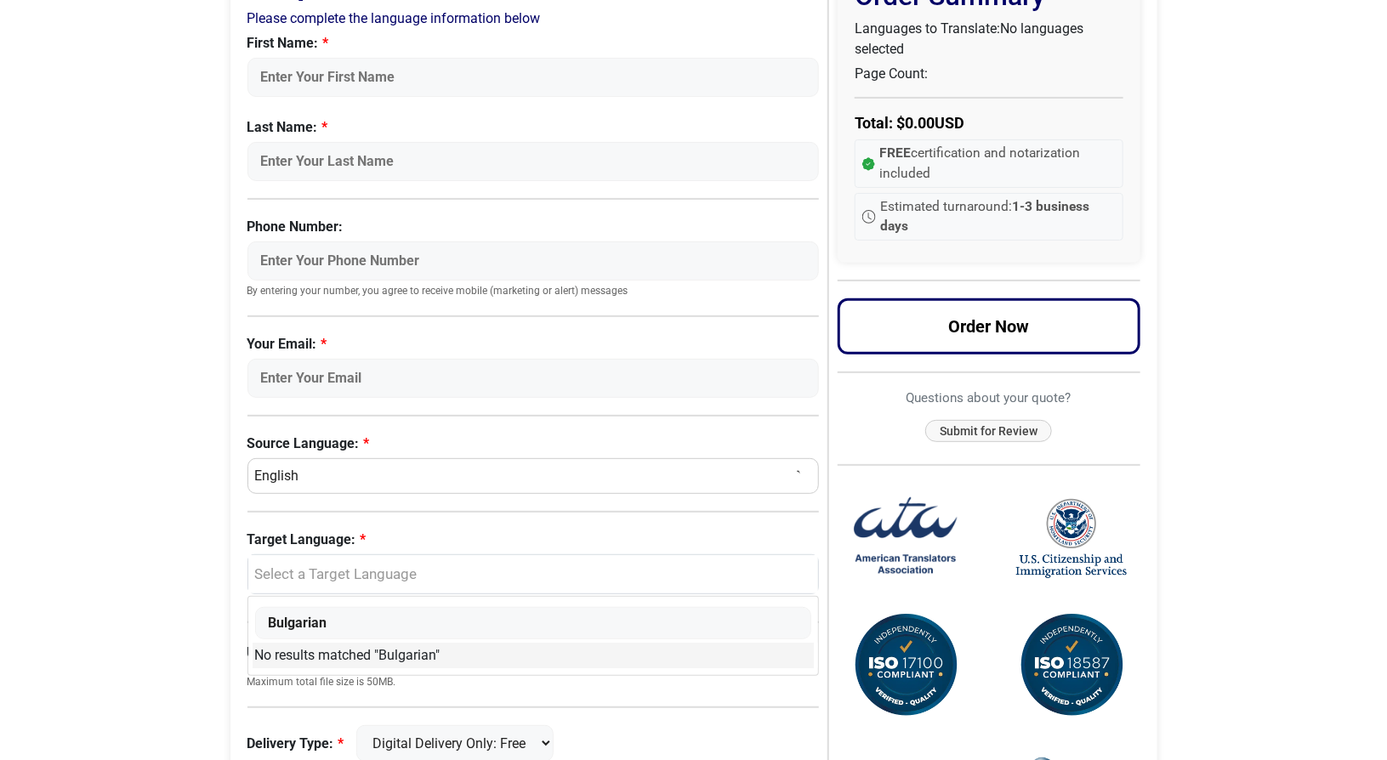
click at [64, 431] on body "Skip to content Menu Menu Certified Translations Translation Services Documents…" at bounding box center [693, 461] width 1387 height 1263
click at [332, 583] on div "Select a Target Language" at bounding box center [533, 574] width 571 height 39
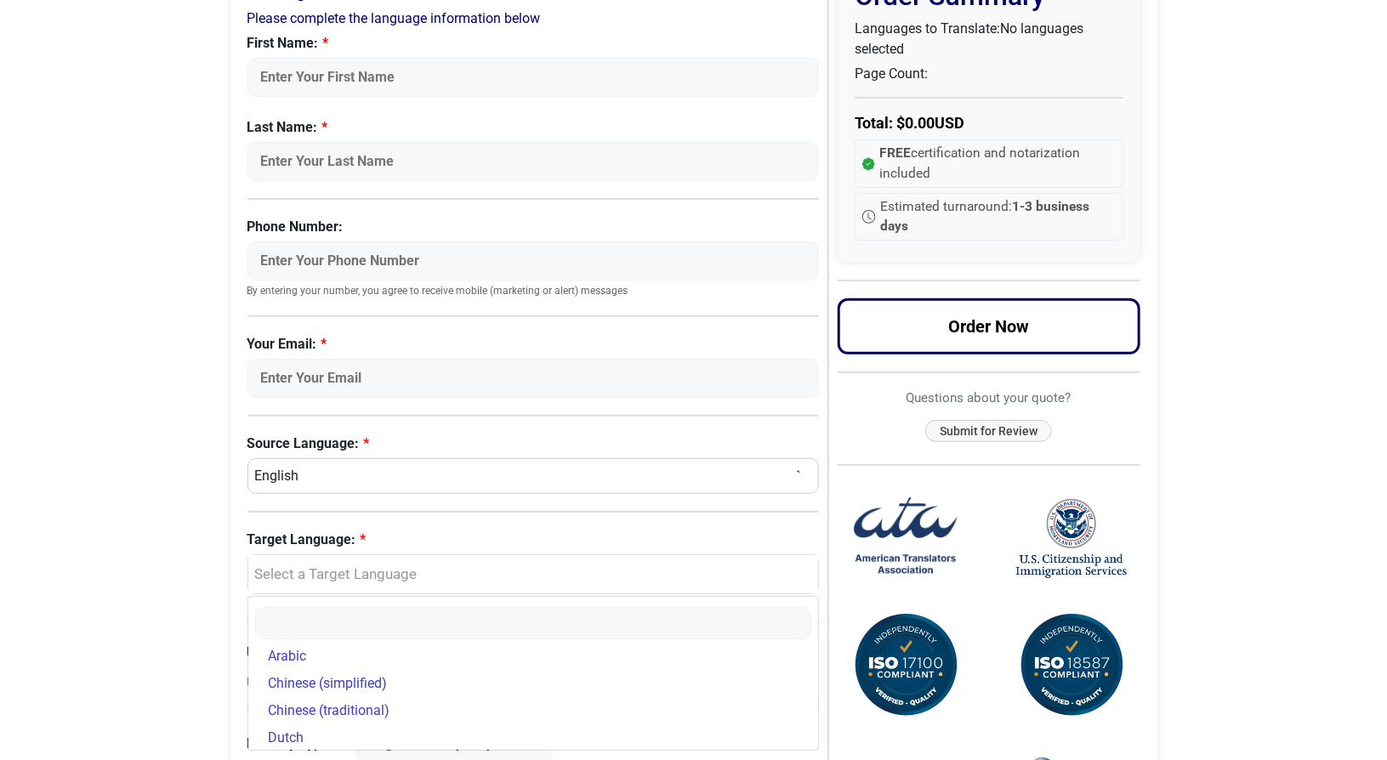
click at [175, 580] on body "Skip to content Menu Menu Certified Translations Translation Services Documents…" at bounding box center [693, 461] width 1387 height 1263
